Goal: Information Seeking & Learning: Learn about a topic

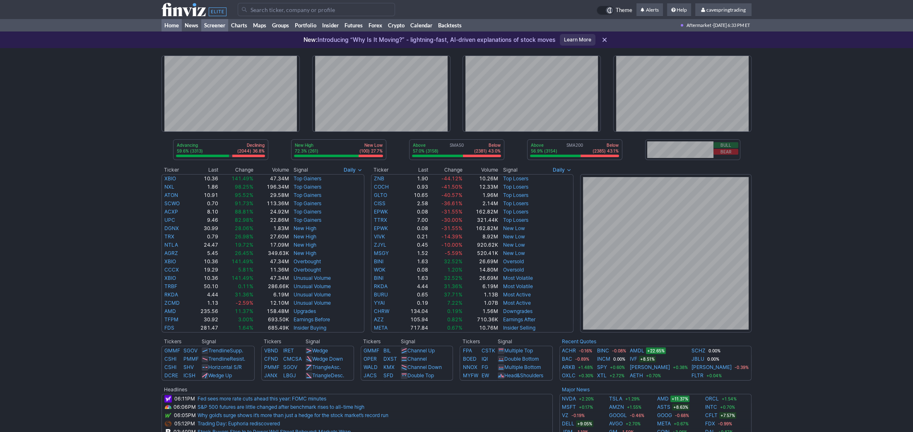
click at [222, 27] on link "Screener" at bounding box center [214, 25] width 27 height 12
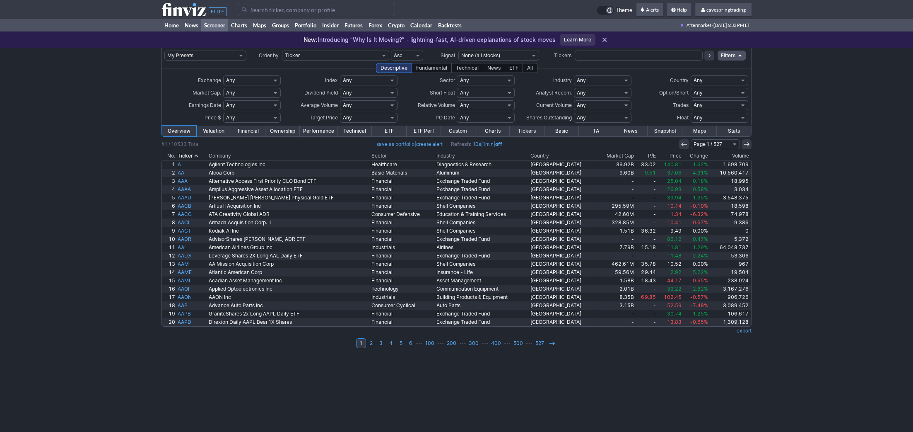
click at [691, 75] on select "Any USA Foreign (ex-USA) Asia Europe Latin America BRIC Argentina Australia Bah…" at bounding box center [720, 80] width 58 height 10
select select "china"
click option "[GEOGRAPHIC_DATA]" at bounding box center [0, 0] width 0 height 0
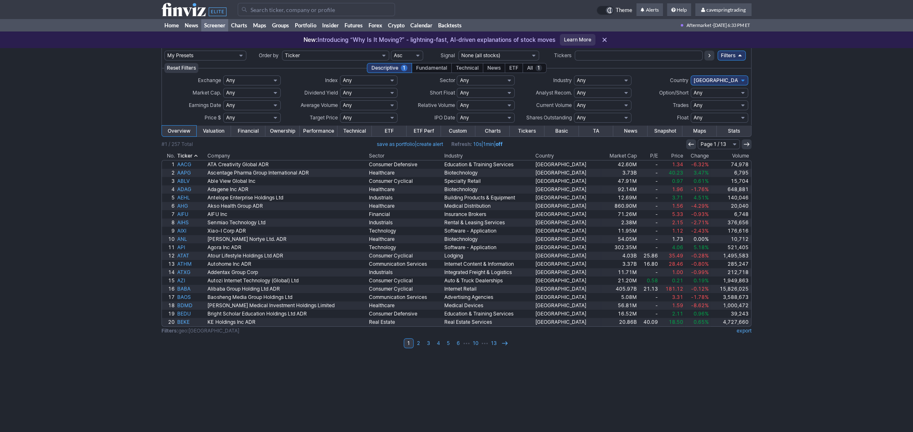
click at [340, 100] on select "Any Under 50K Under 100K Under 500K Under 750K Under 1M Over 50K Over 100K Over…" at bounding box center [369, 105] width 58 height 10
select select "o1000"
click option "Over 1M" at bounding box center [0, 0] width 0 height 0
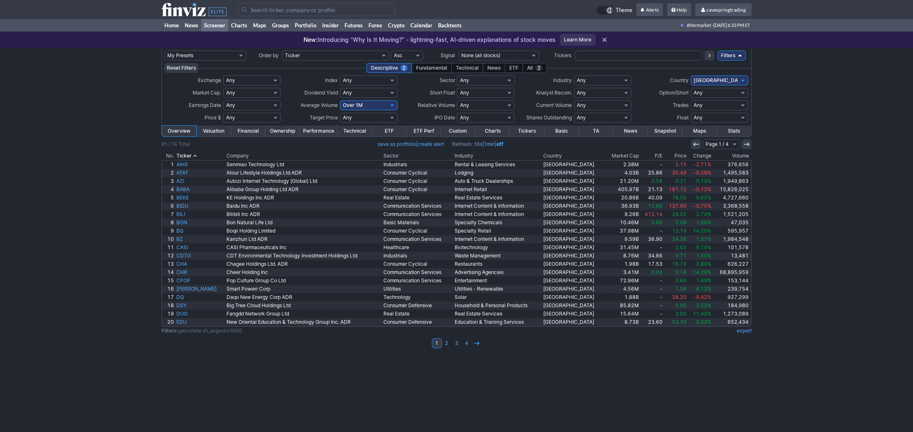
click at [223, 113] on select "Any Under $1 Under $2 Under $3 Under $4 Under $5 Under $7 Under $10 Under $15 U…" at bounding box center [252, 118] width 58 height 10
select select "5to50"
click option "$5 to $50" at bounding box center [0, 0] width 0 height 0
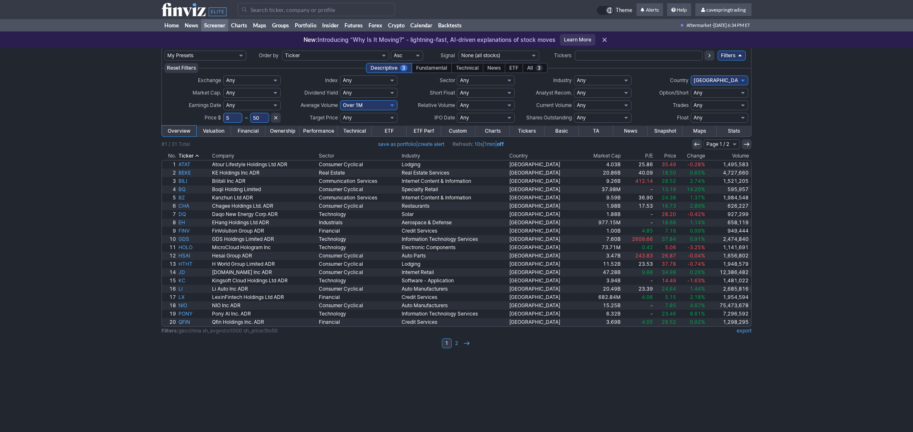
drag, startPoint x: 238, startPoint y: 114, endPoint x: 205, endPoint y: 113, distance: 32.8
click at [223, 114] on input "5" at bounding box center [232, 118] width 19 height 10
type input "1"
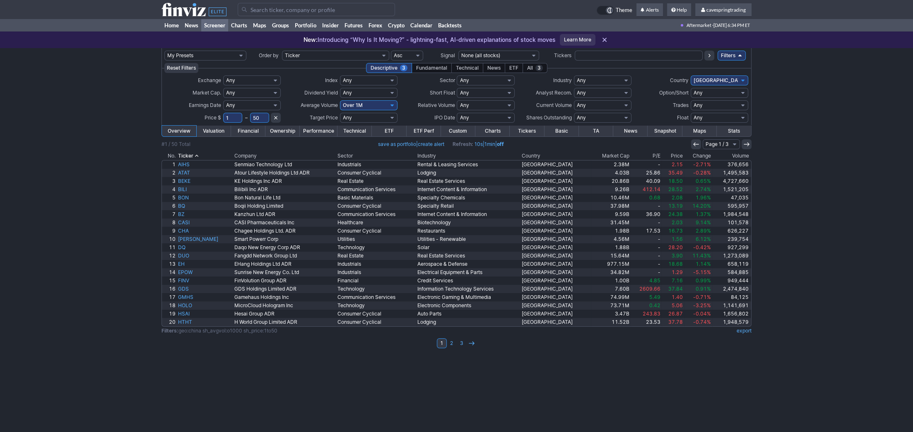
click at [321, 129] on link "Performance" at bounding box center [319, 130] width 38 height 11
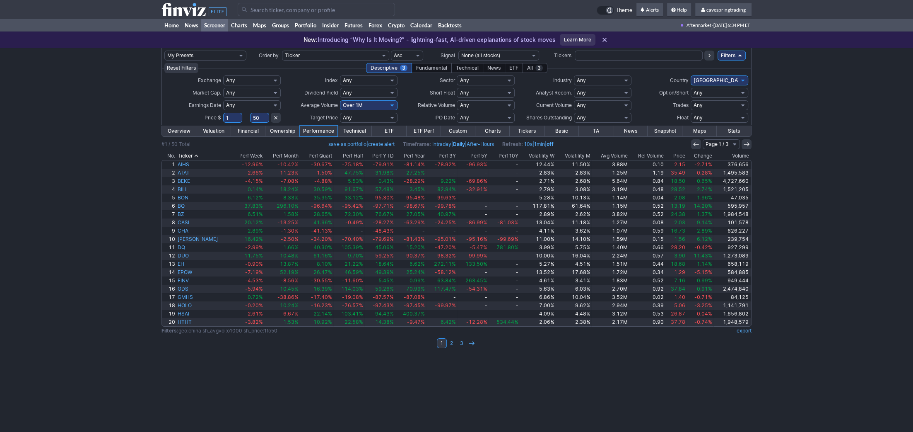
click at [620, 156] on th "Avg Volume" at bounding box center [610, 156] width 38 height 8
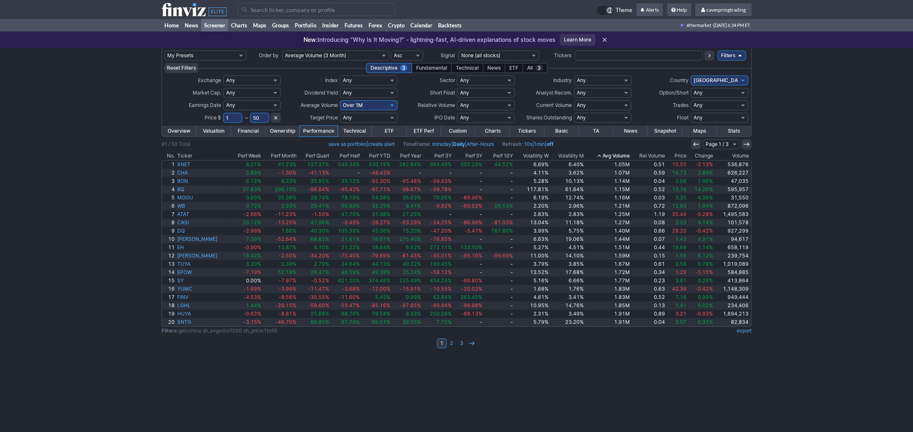
click at [620, 156] on th "Avg Volume" at bounding box center [608, 156] width 46 height 8
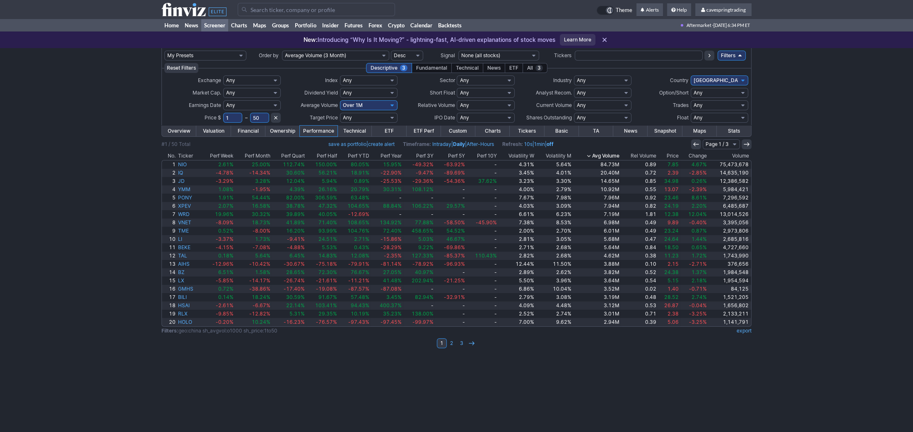
click at [691, 75] on select "Any USA Foreign (ex-USA) [GEOGRAPHIC_DATA] [GEOGRAPHIC_DATA] [GEOGRAPHIC_DATA] …" at bounding box center [720, 80] width 58 height 10
select select "chinahongkong"
click option "China & [GEOGRAPHIC_DATA]" at bounding box center [0, 0] width 0 height 0
